Goal: Information Seeking & Learning: Learn about a topic

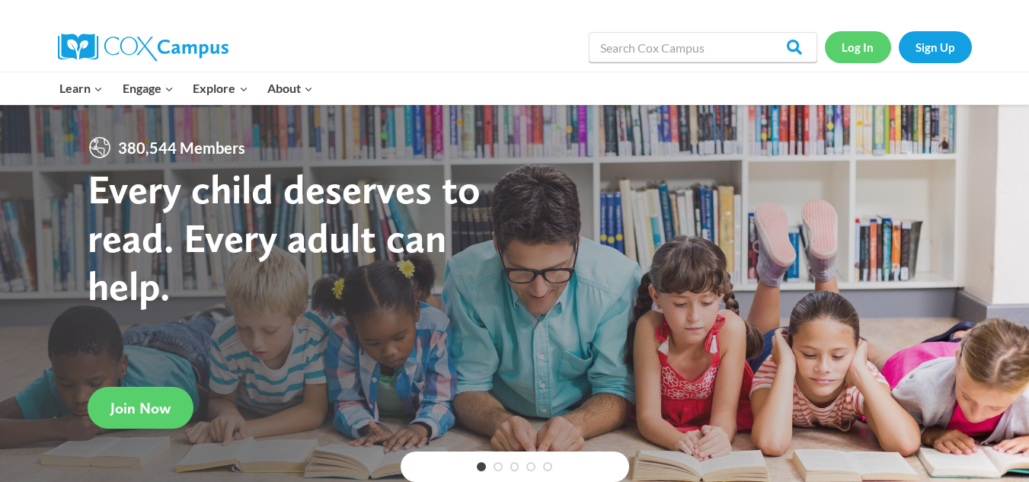
click at [856, 56] on link "Log In" at bounding box center [858, 46] width 66 height 31
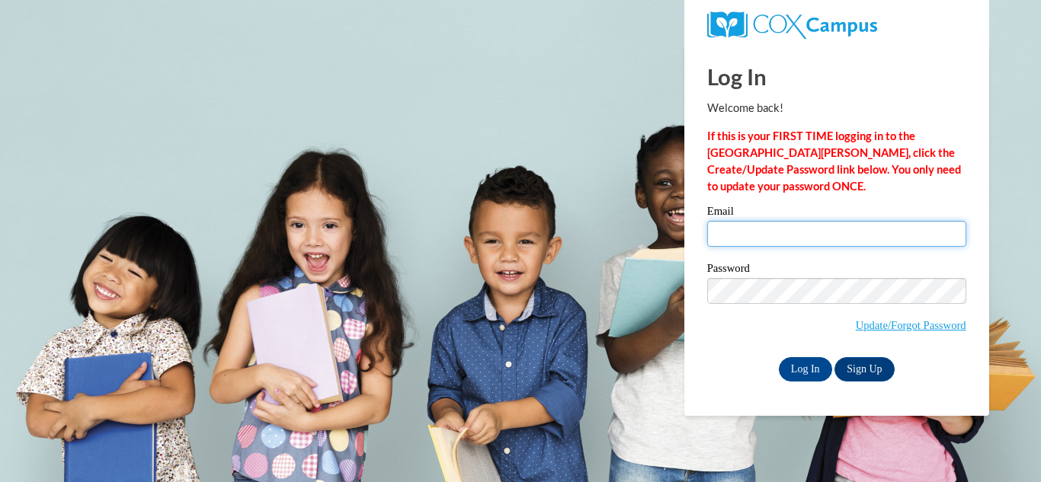
click at [824, 225] on input "Email" at bounding box center [836, 234] width 259 height 26
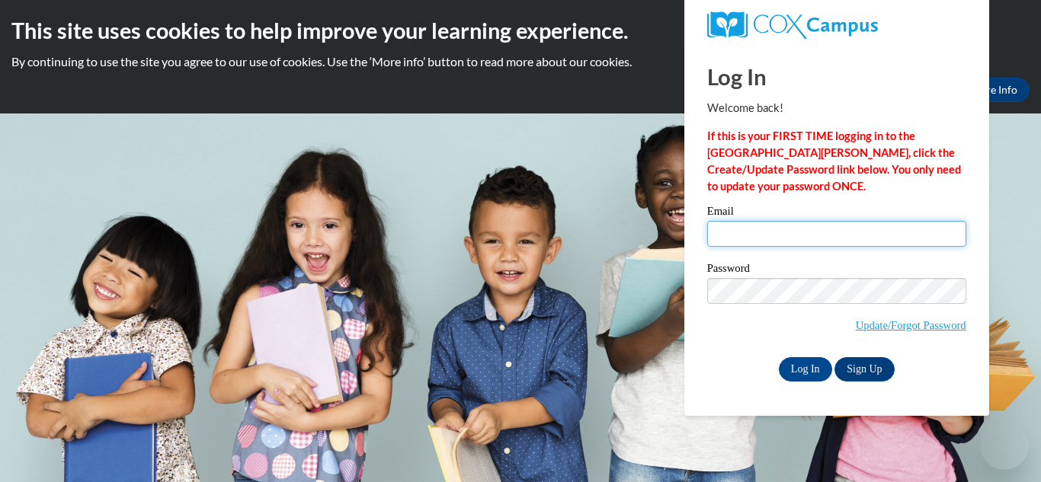
type input "pbeltran@lccaa.net"
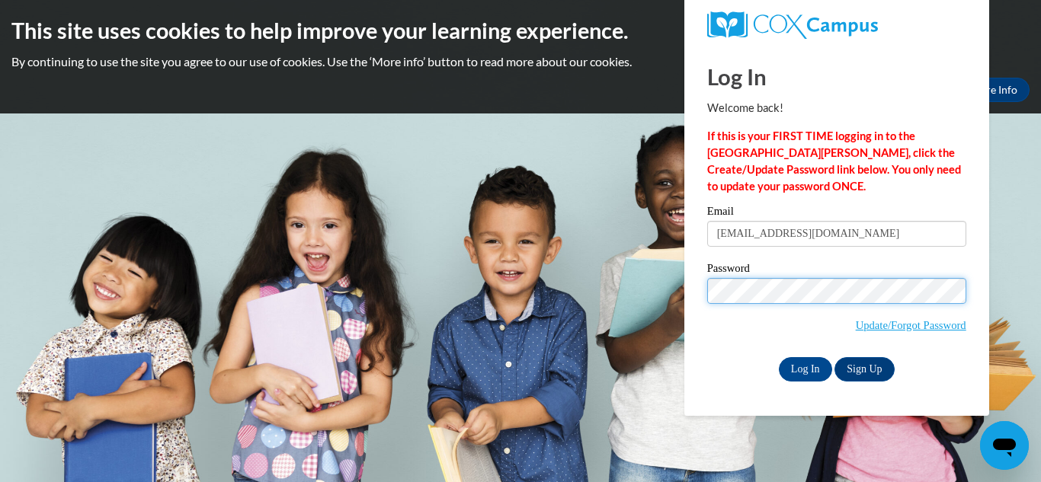
click at [779, 357] on input "Log In" at bounding box center [805, 369] width 53 height 24
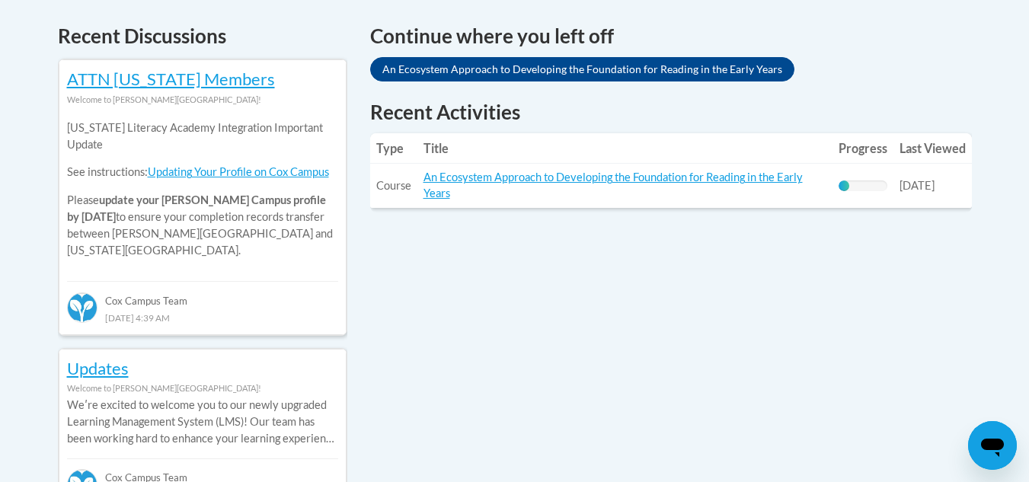
scroll to position [671, 0]
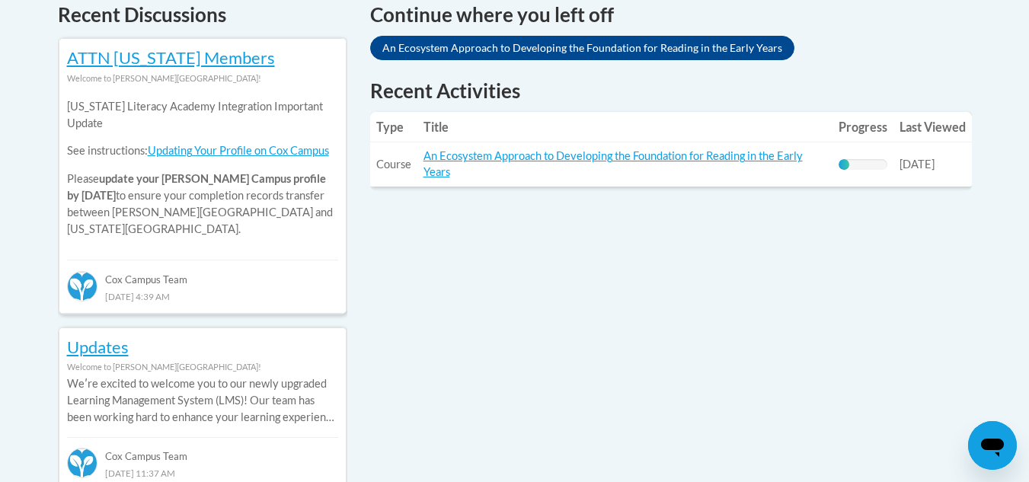
click at [766, 149] on td "Title: An Ecosystem Approach to Developing the Foundation for Reading in the Ea…" at bounding box center [625, 164] width 415 height 44
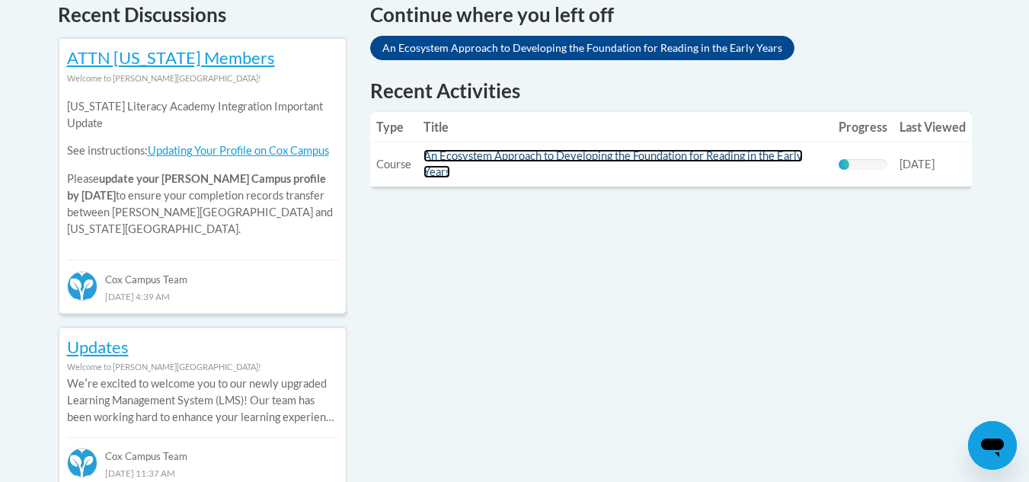
click at [669, 154] on link "An Ecosystem Approach to Developing the Foundation for Reading in the Early Yea…" at bounding box center [613, 163] width 379 height 29
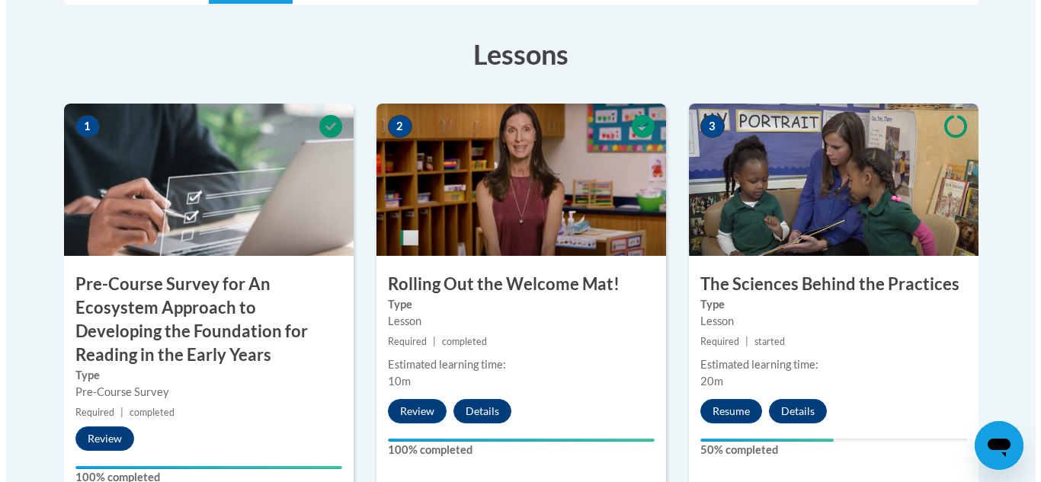
scroll to position [580, 0]
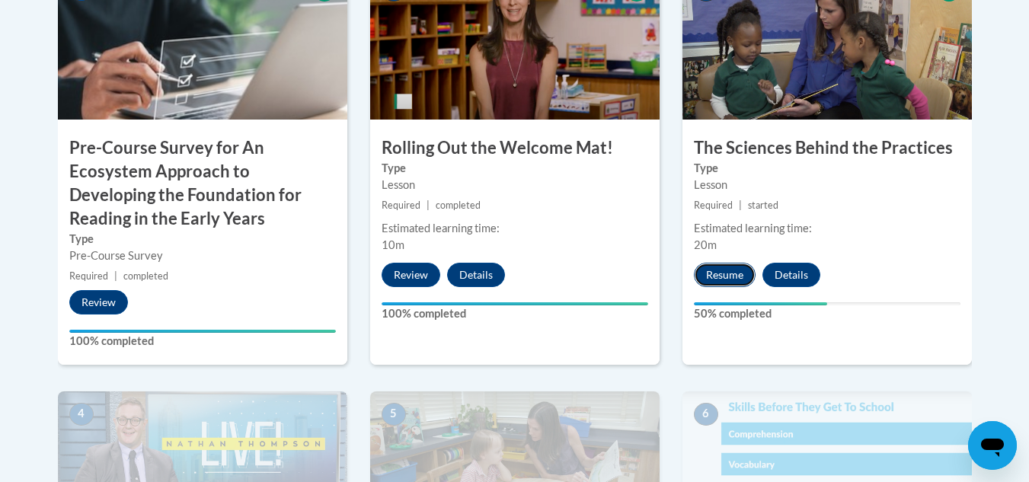
click at [720, 270] on button "Resume" at bounding box center [725, 275] width 62 height 24
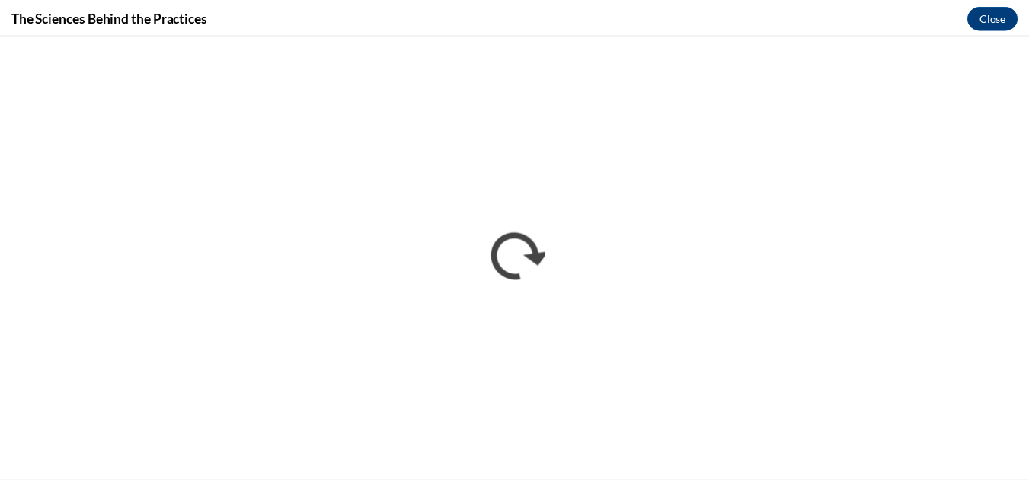
scroll to position [0, 0]
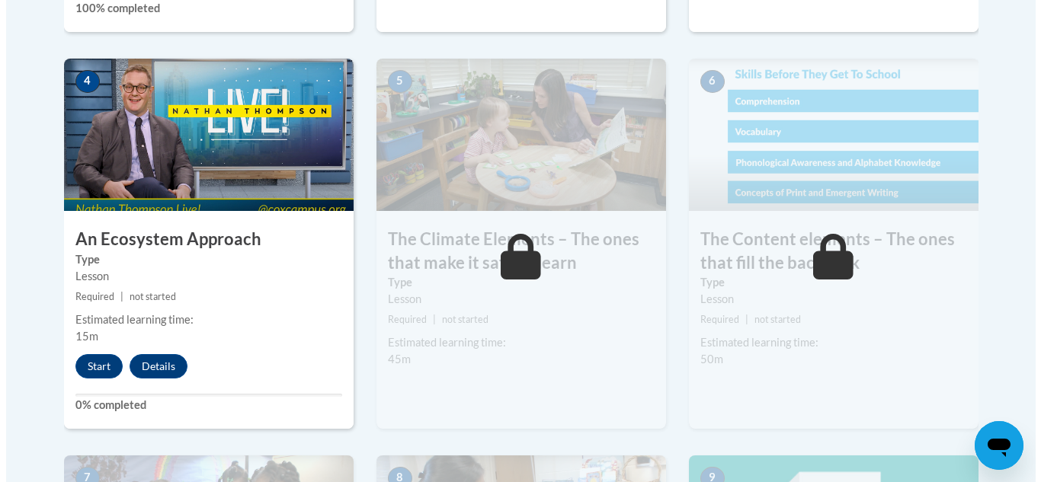
scroll to position [914, 0]
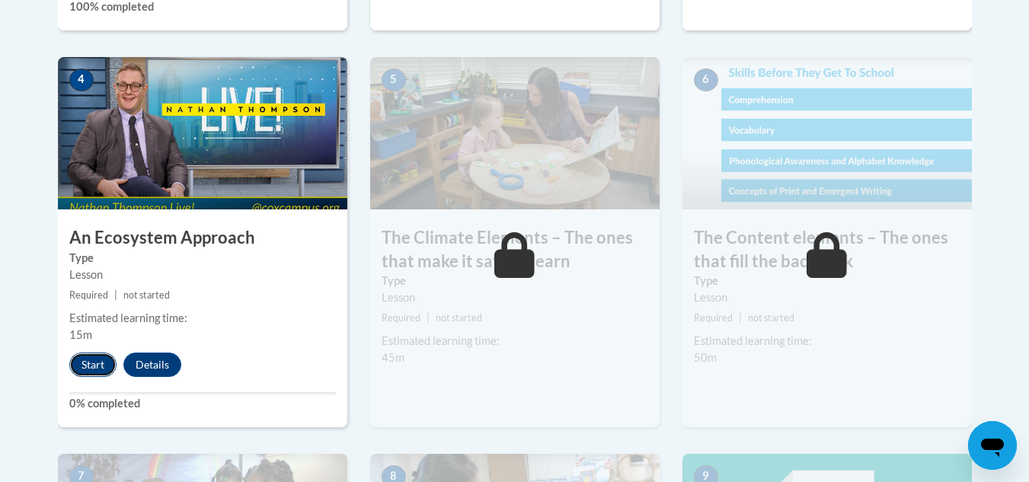
click at [84, 368] on button "Start" at bounding box center [92, 365] width 47 height 24
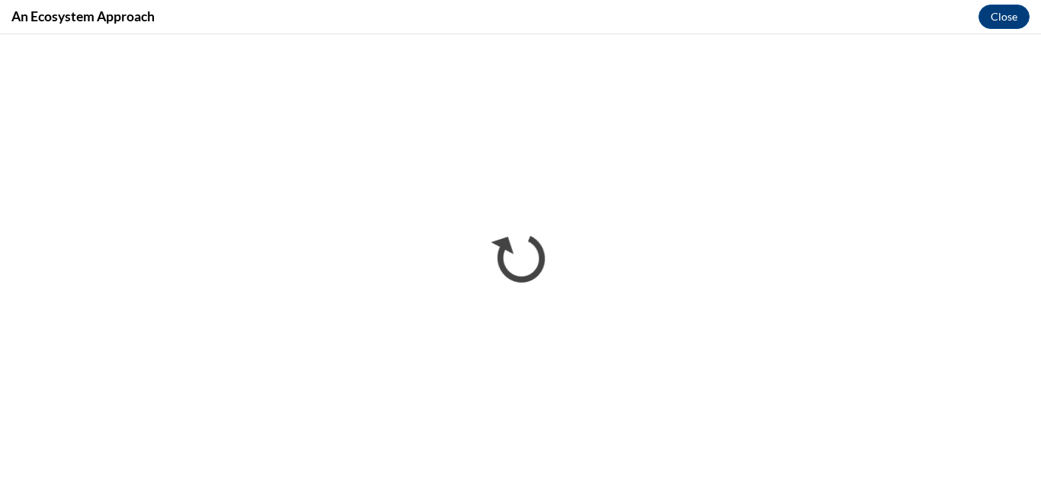
scroll to position [0, 0]
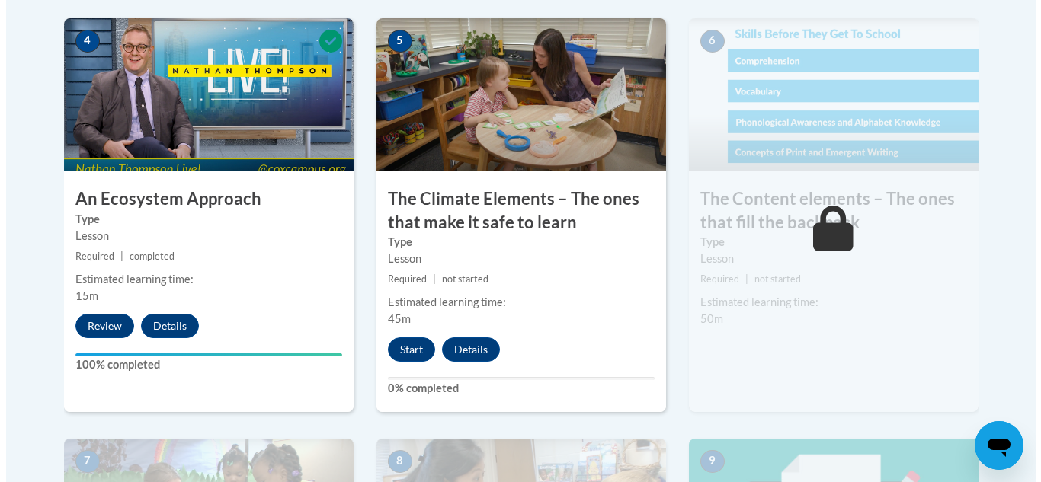
scroll to position [993, 0]
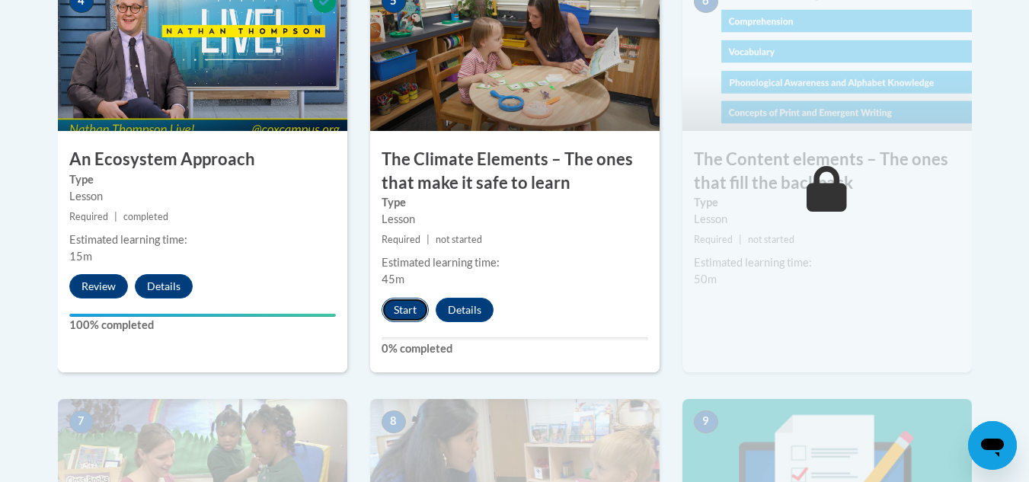
click at [414, 306] on button "Start" at bounding box center [405, 310] width 47 height 24
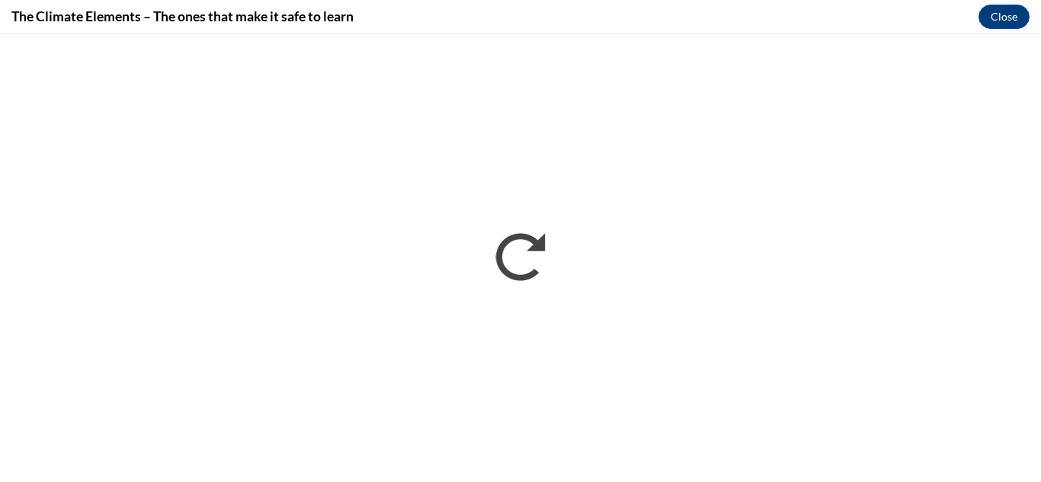
scroll to position [0, 0]
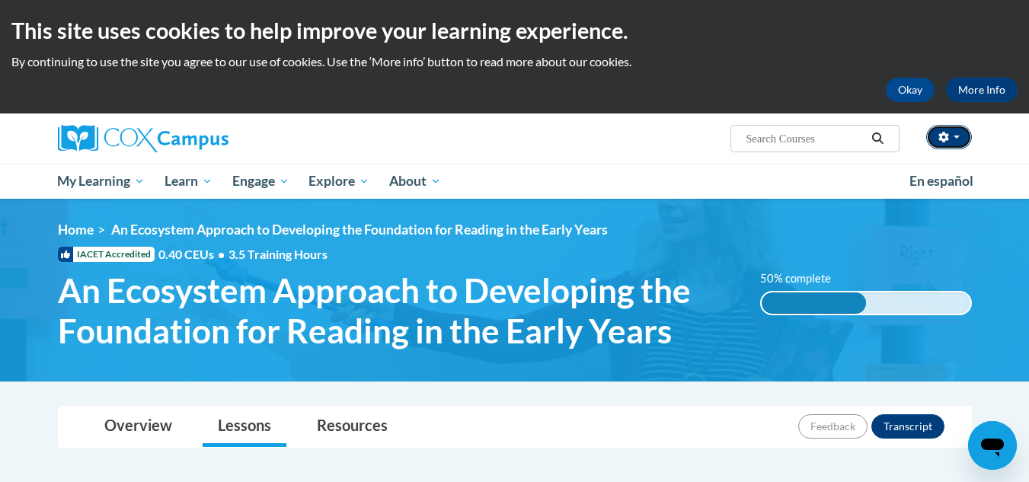
click at [956, 140] on button "button" at bounding box center [949, 137] width 46 height 24
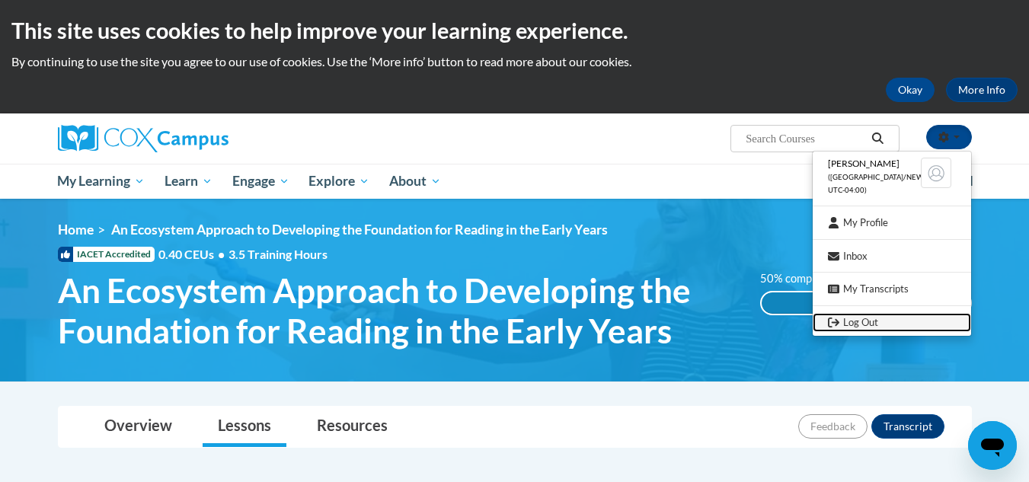
click at [898, 328] on link "Log Out" at bounding box center [892, 322] width 158 height 19
